Goal: Find specific page/section: Find specific page/section

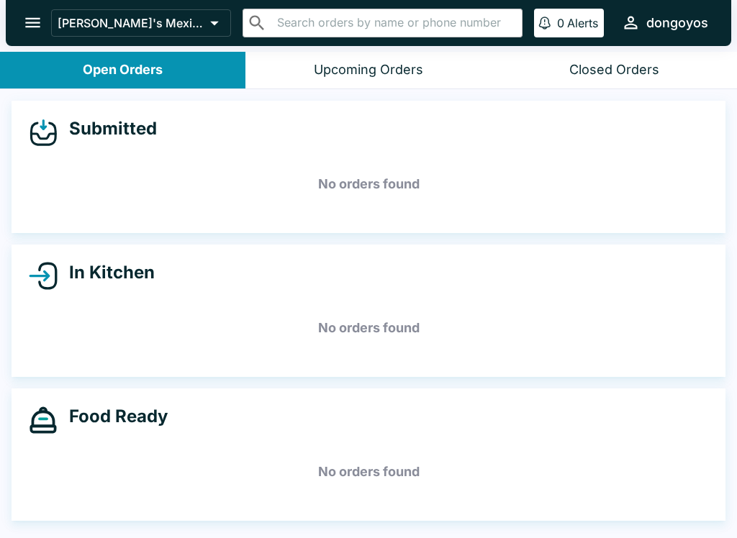
scroll to position [2, 0]
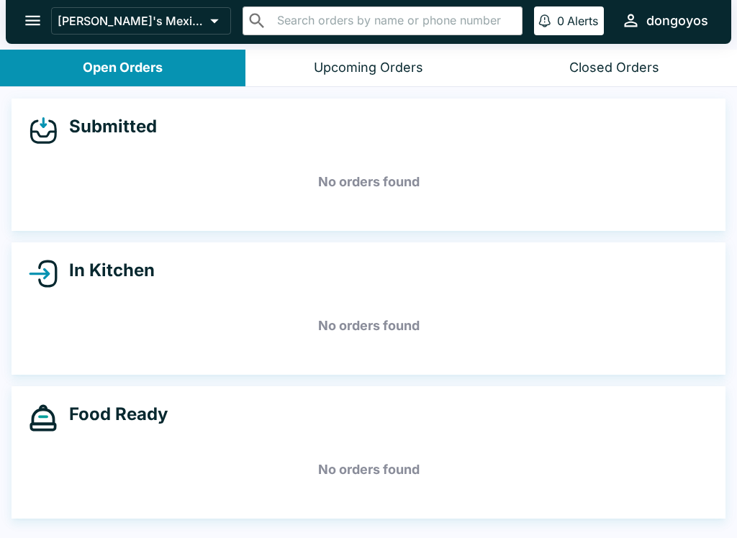
click at [24, 22] on icon "open drawer" at bounding box center [32, 20] width 19 height 19
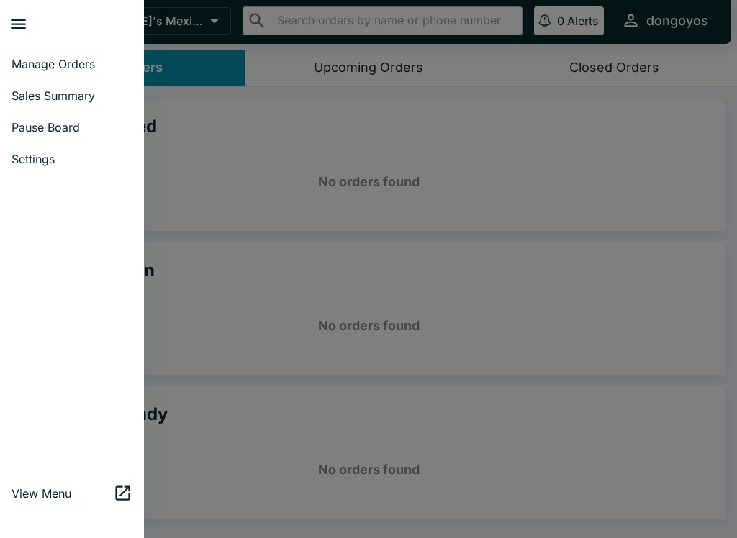
click at [78, 99] on span "Sales Summary" at bounding box center [72, 96] width 121 height 14
select select "03:00"
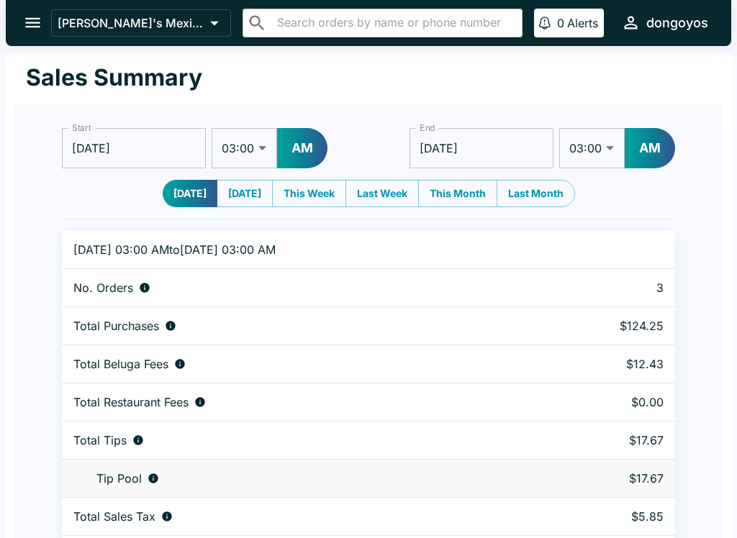
click at [35, 17] on icon "open drawer" at bounding box center [32, 22] width 19 height 19
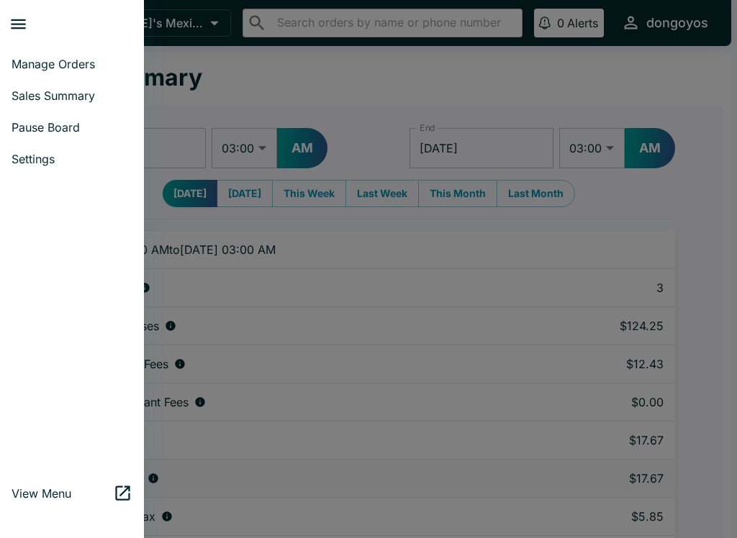
click at [73, 68] on span "Manage Orders" at bounding box center [72, 64] width 121 height 14
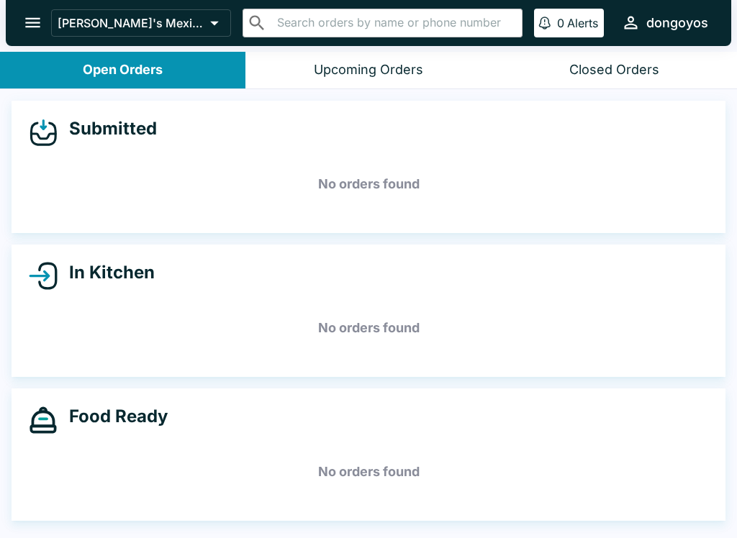
click at [176, 525] on div "Submitted No orders found In Kitchen No orders found Food Ready No orders found" at bounding box center [368, 315] width 737 height 452
click at [150, 520] on div "Food Ready No orders found" at bounding box center [369, 455] width 714 height 132
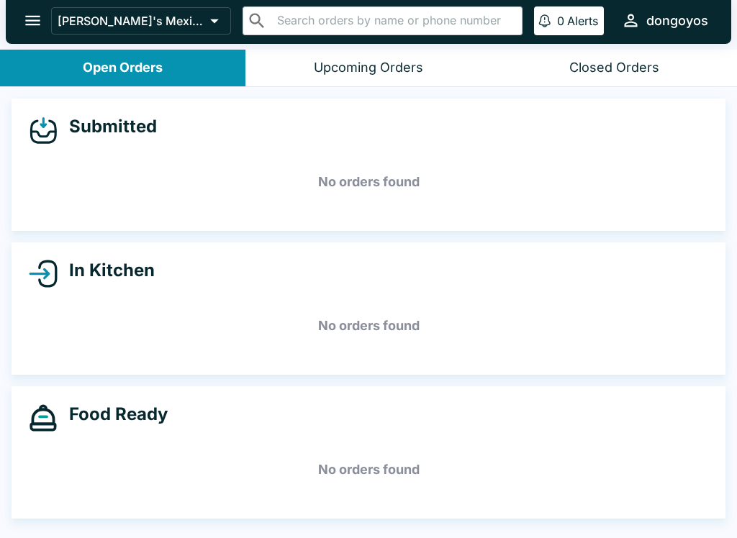
click at [40, 22] on icon "open drawer" at bounding box center [32, 20] width 19 height 19
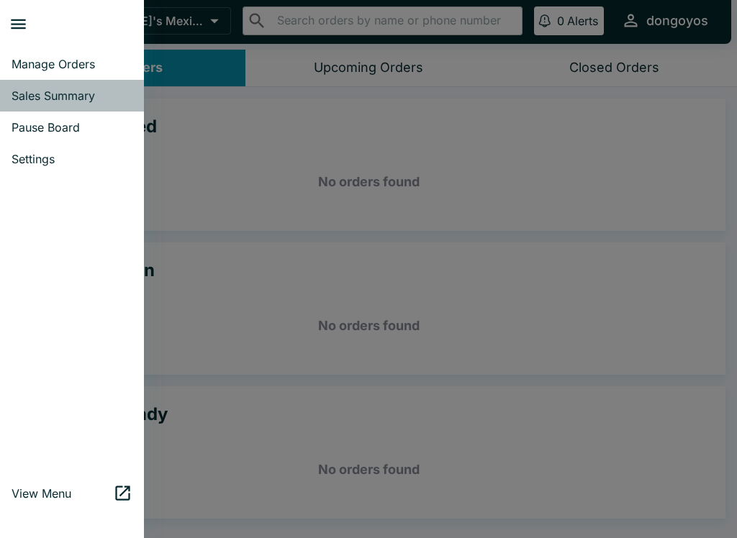
click at [56, 97] on span "Sales Summary" at bounding box center [72, 96] width 121 height 14
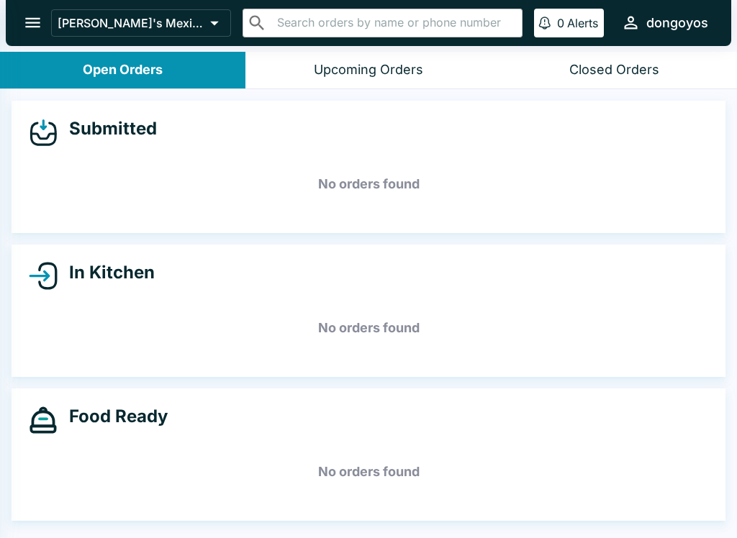
select select "03:00"
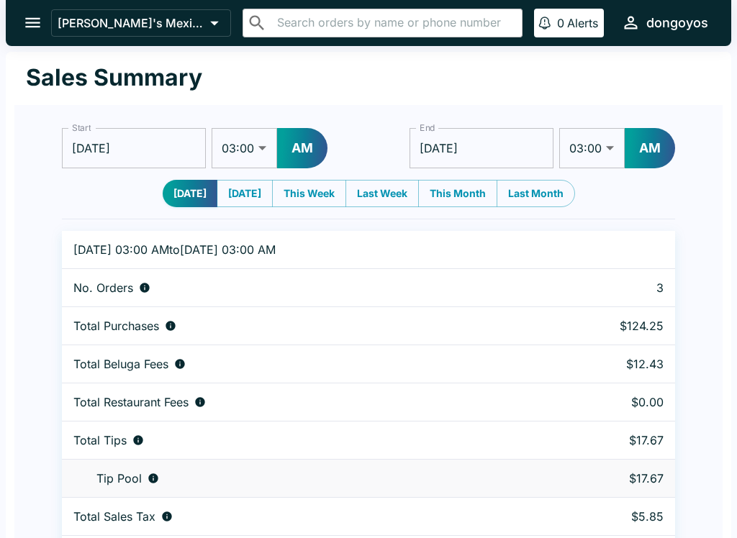
click at [35, 21] on icon "open drawer" at bounding box center [32, 22] width 19 height 19
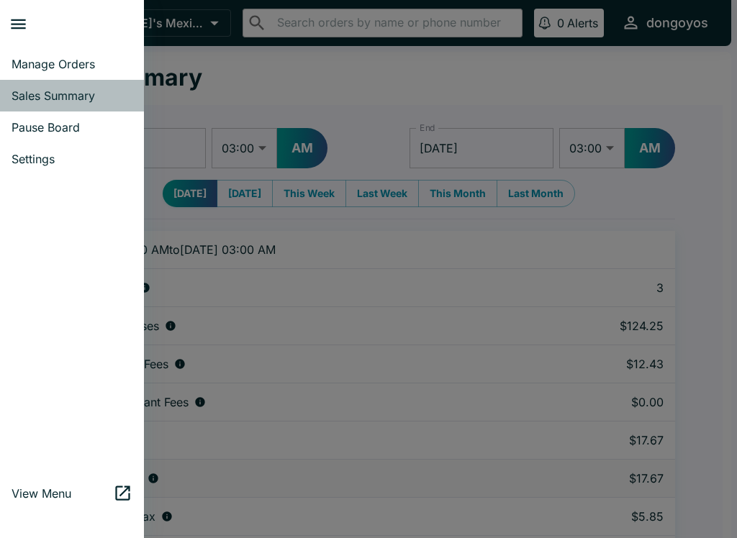
click at [76, 96] on span "Sales Summary" at bounding box center [72, 96] width 121 height 14
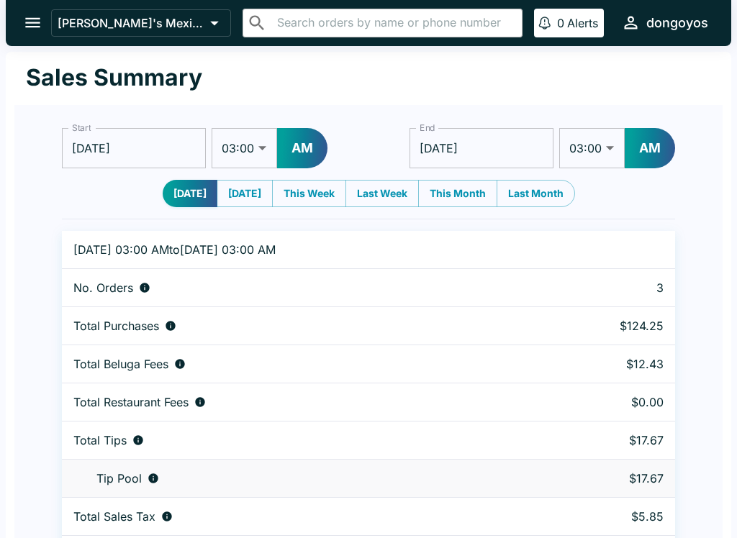
scroll to position [44, 0]
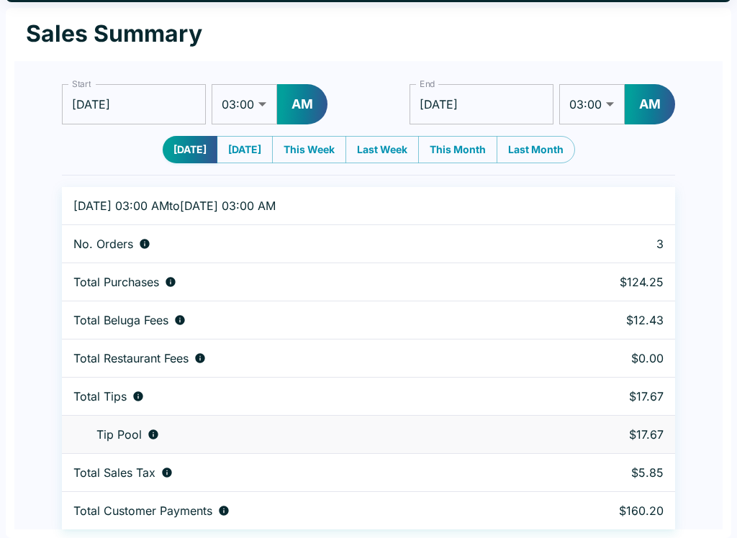
click at [284, 531] on div "Sales Summary Start [DATE] Start 01:00 01:30 02:00 02:30 03:00 03:30 04:00 04:3…" at bounding box center [368, 273] width 725 height 530
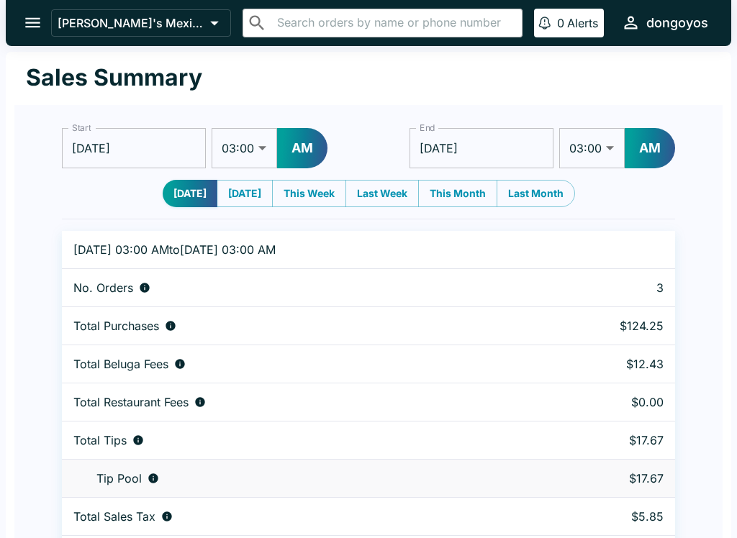
click at [33, 22] on icon "open drawer" at bounding box center [32, 23] width 15 height 10
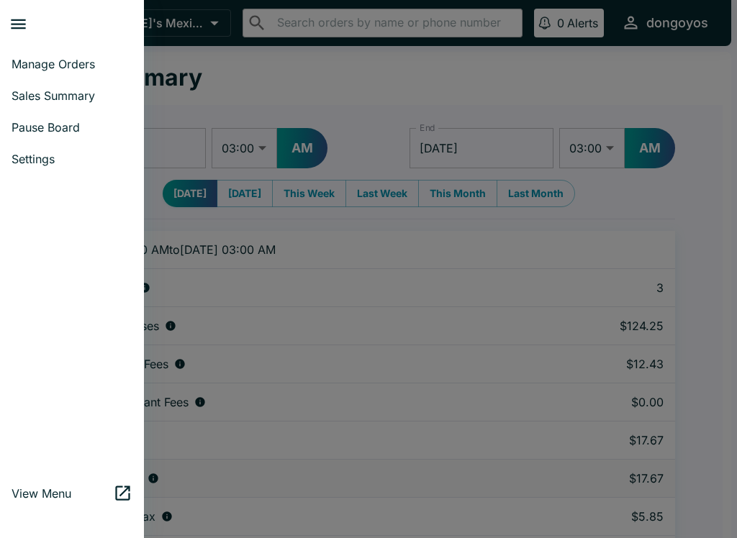
click at [83, 66] on span "Manage Orders" at bounding box center [72, 64] width 121 height 14
